Goal: Communication & Community: Answer question/provide support

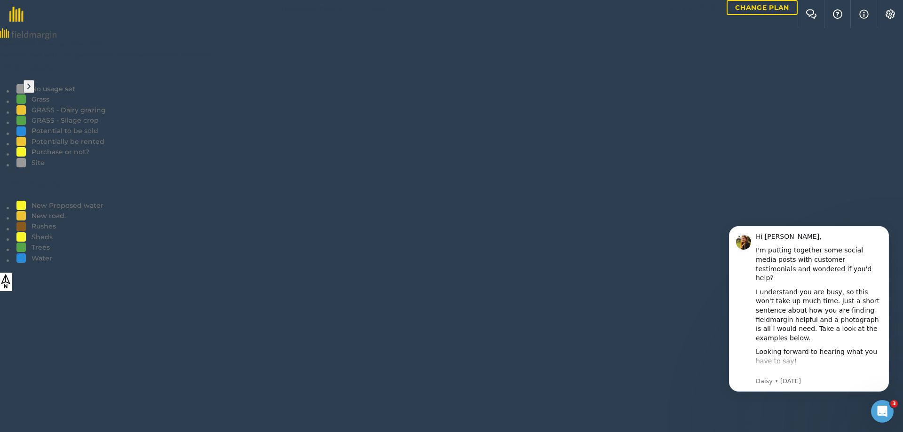
click at [885, 413] on icon "Open Intercom Messenger" at bounding box center [883, 412] width 16 height 16
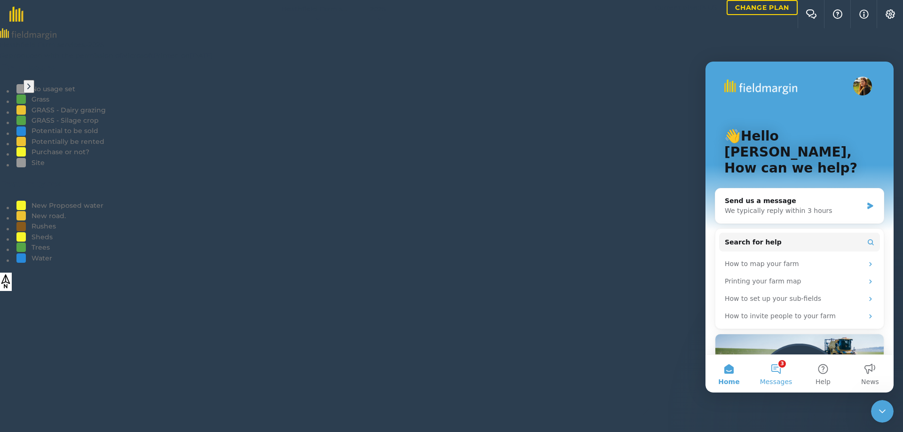
click at [779, 371] on button "3 Messages" at bounding box center [776, 374] width 47 height 38
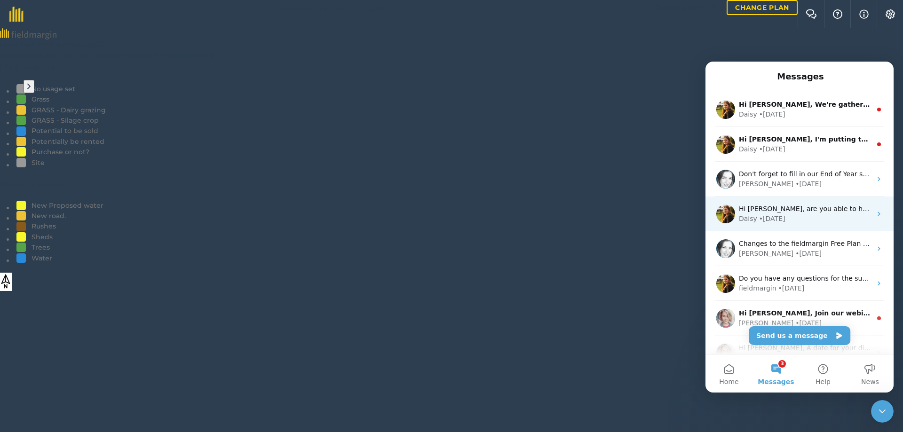
click at [876, 211] on icon "Intercom messenger" at bounding box center [880, 214] width 8 height 8
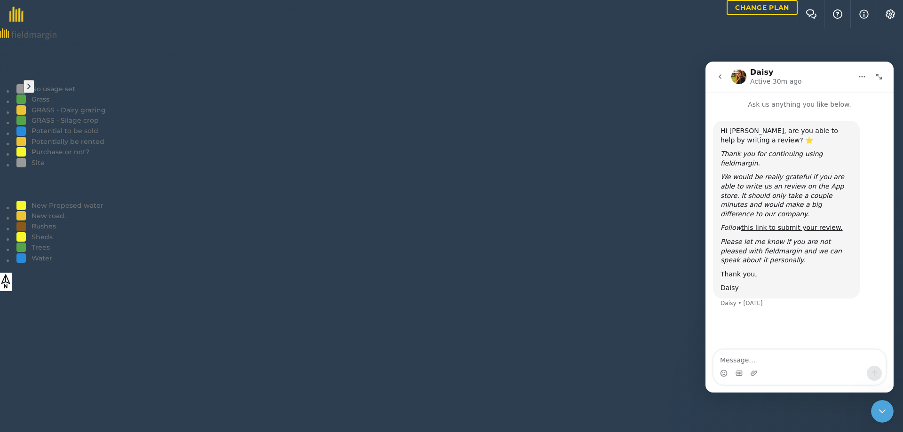
click at [717, 75] on icon "go back" at bounding box center [721, 77] width 8 height 8
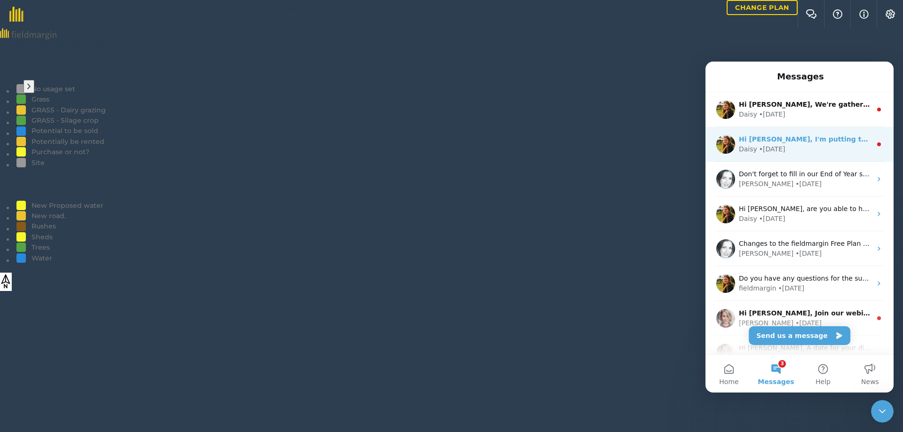
click at [791, 146] on div "Daisy • 4w ago" at bounding box center [805, 149] width 133 height 10
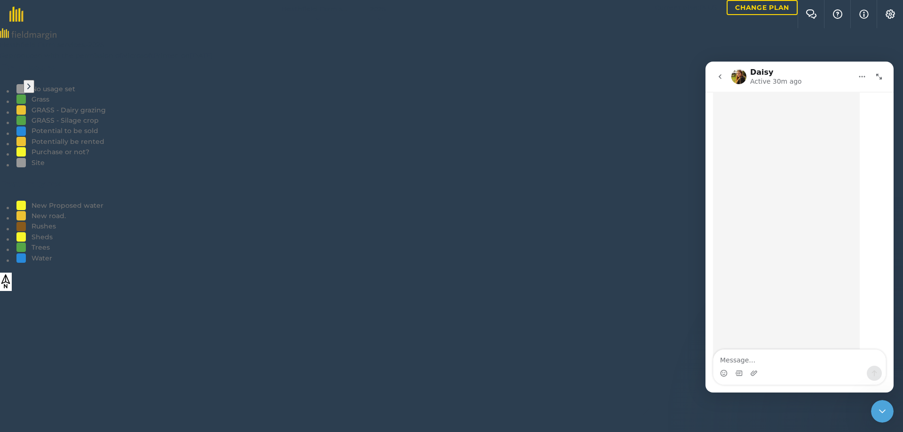
scroll to position [729, 0]
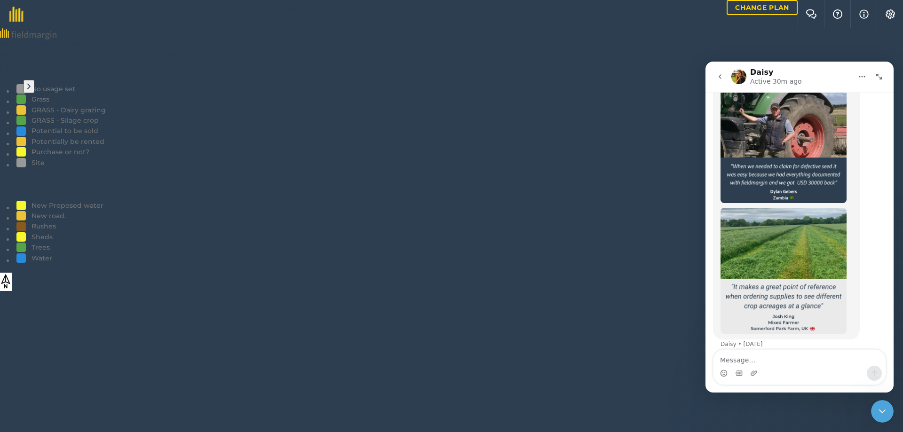
drag, startPoint x: 791, startPoint y: 145, endPoint x: 781, endPoint y: 172, distance: 28.6
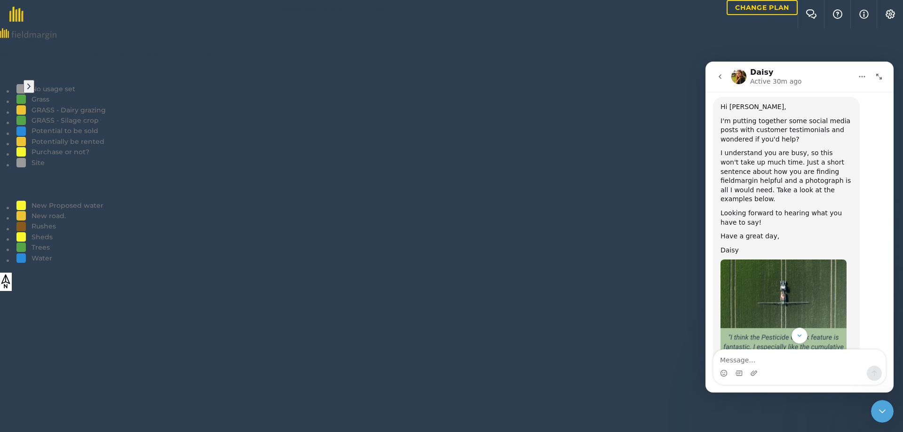
scroll to position [8, 0]
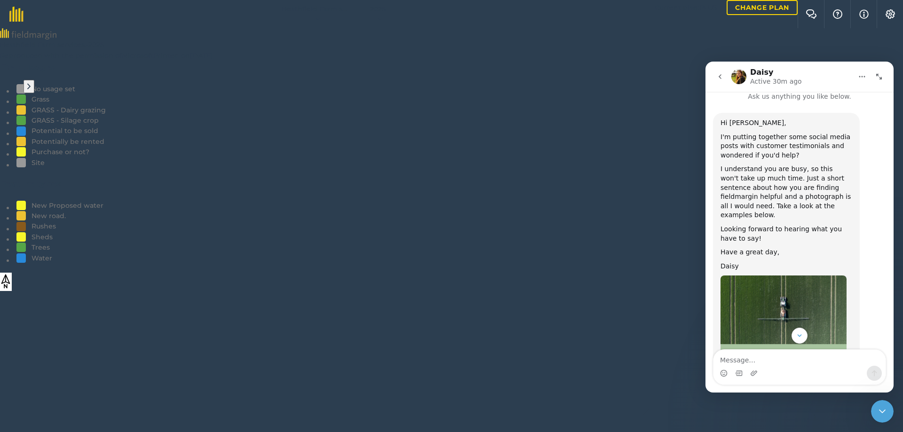
click at [719, 79] on icon "go back" at bounding box center [721, 77] width 8 height 8
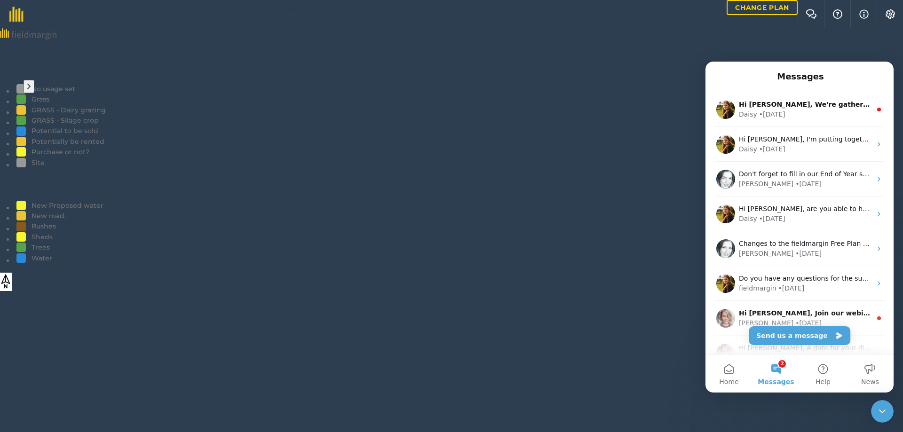
scroll to position [0, 0]
click at [730, 370] on button "Home" at bounding box center [729, 374] width 47 height 38
